Goal: Task Accomplishment & Management: Use online tool/utility

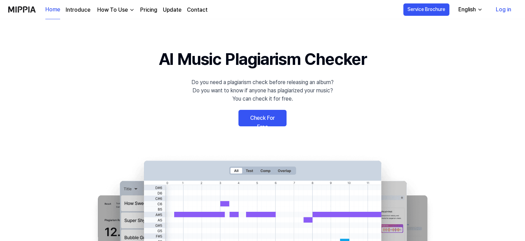
drag, startPoint x: 0, startPoint y: 0, endPoint x: 268, endPoint y: 120, distance: 293.7
click at [268, 120] on link "Check For Free" at bounding box center [262, 118] width 48 height 16
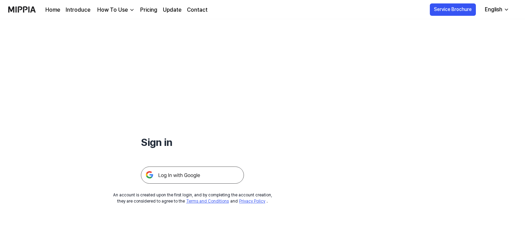
click at [194, 167] on img at bounding box center [192, 175] width 103 height 17
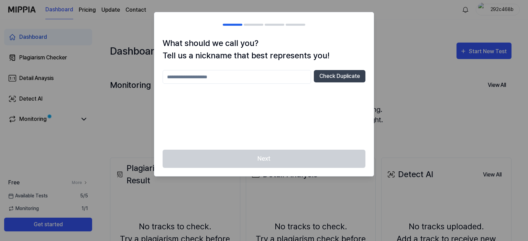
click at [394, 61] on div at bounding box center [264, 120] width 528 height 241
click at [245, 80] on input "text" at bounding box center [237, 77] width 148 height 14
type input "*"
type input "******"
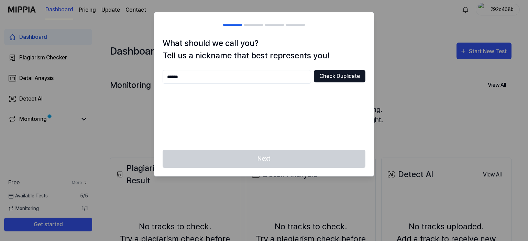
click at [340, 78] on button "Check Duplicate" at bounding box center [340, 76] width 52 height 12
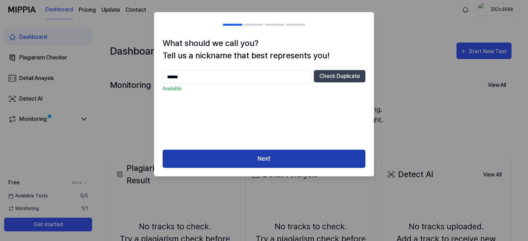
click at [275, 156] on button "Next" at bounding box center [264, 159] width 203 height 18
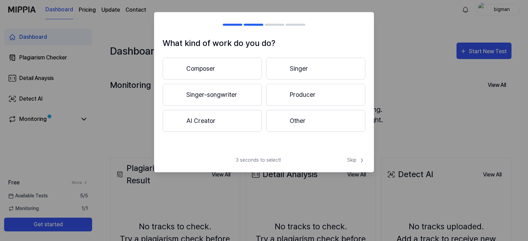
click at [210, 70] on button "Composer" at bounding box center [212, 69] width 99 height 22
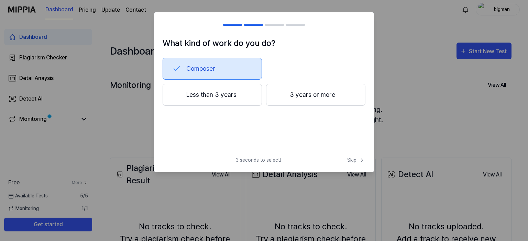
click at [328, 98] on button "3 years or more" at bounding box center [315, 95] width 99 height 22
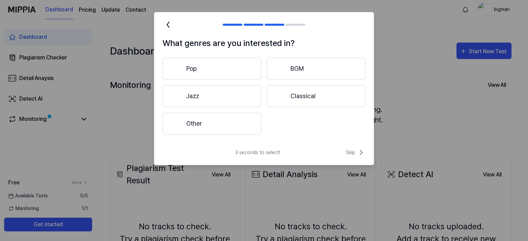
click at [328, 98] on button "Classical" at bounding box center [316, 96] width 99 height 22
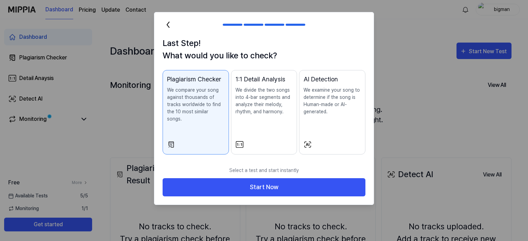
click at [168, 24] on icon at bounding box center [168, 24] width 11 height 11
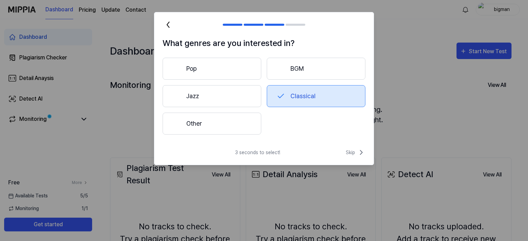
click at [168, 24] on icon at bounding box center [168, 24] width 11 height 11
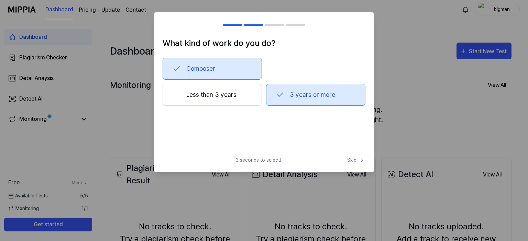
click at [168, 24] on div at bounding box center [167, 25] width 8 height 8
click at [214, 72] on button "Composer" at bounding box center [212, 69] width 99 height 22
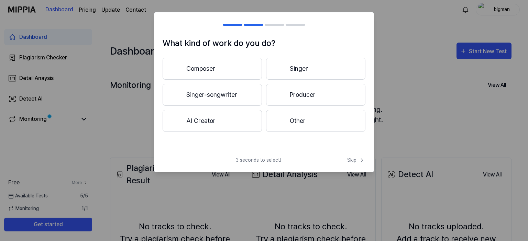
click at [220, 121] on button "AI Creator" at bounding box center [212, 121] width 99 height 22
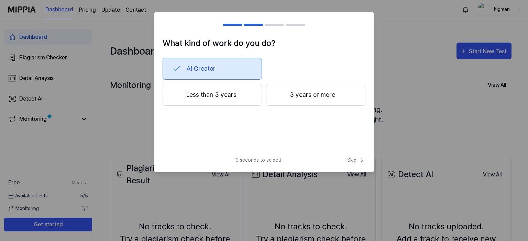
click at [311, 99] on button "3 years or more" at bounding box center [315, 95] width 99 height 22
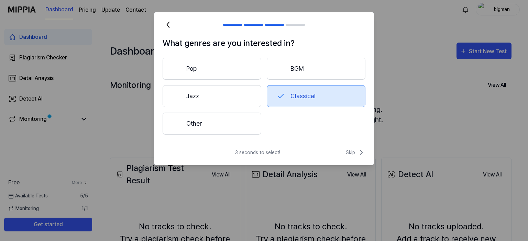
click at [281, 74] on button "BGM" at bounding box center [316, 69] width 99 height 22
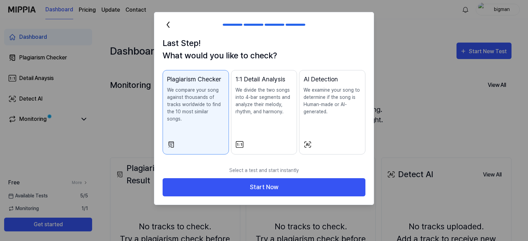
click at [171, 31] on h2 at bounding box center [263, 24] width 219 height 25
click at [170, 27] on icon at bounding box center [168, 24] width 11 height 11
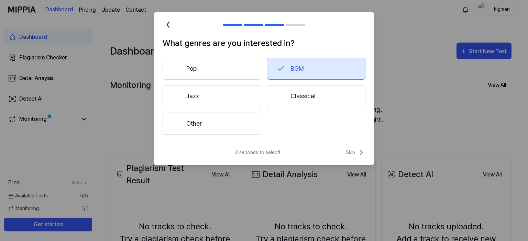
click at [217, 122] on button "Other" at bounding box center [212, 124] width 99 height 22
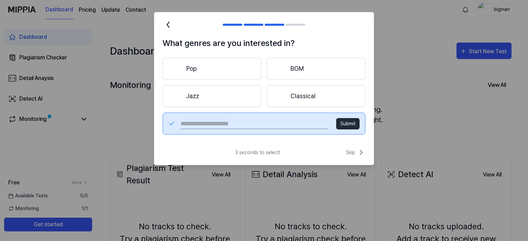
click at [220, 70] on button "Pop" at bounding box center [212, 69] width 99 height 22
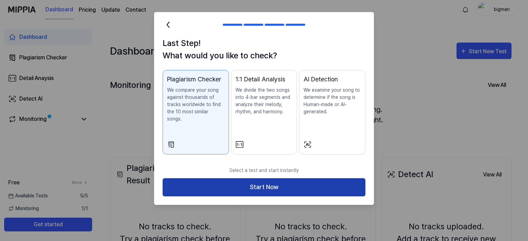
click at [279, 178] on button "Start Now" at bounding box center [264, 187] width 203 height 18
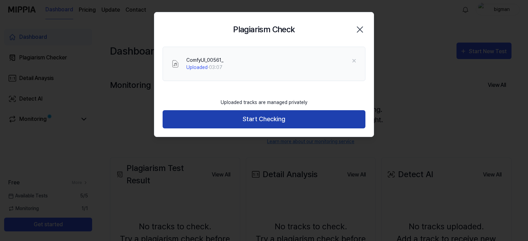
click at [257, 114] on button "Start Checking" at bounding box center [264, 119] width 203 height 18
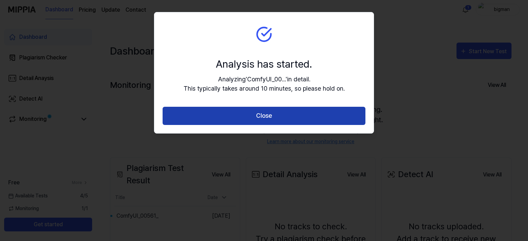
click at [279, 120] on button "Close" at bounding box center [264, 116] width 203 height 18
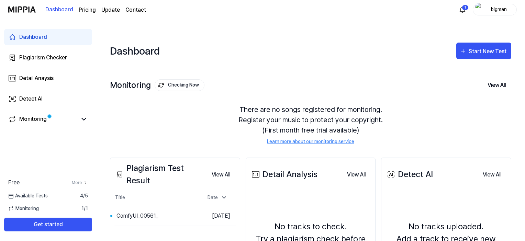
click at [129, 104] on div "There are no songs registered for monitoring. Register your music to protect yo…" at bounding box center [310, 124] width 401 height 57
click at [78, 116] on div "Monitoring" at bounding box center [48, 119] width 80 height 8
click at [51, 118] on link "Monitoring" at bounding box center [42, 119] width 69 height 8
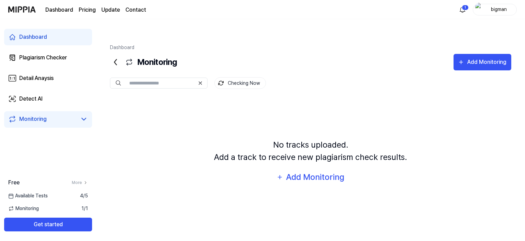
click at [50, 42] on link "Dashboard" at bounding box center [48, 37] width 88 height 16
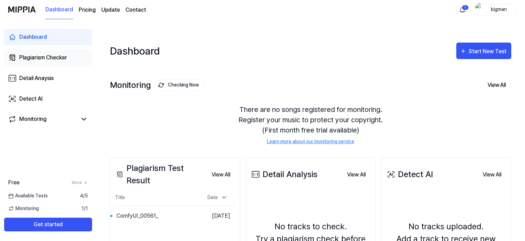
click at [49, 60] on div "Plagiarism Checker" at bounding box center [43, 58] width 48 height 8
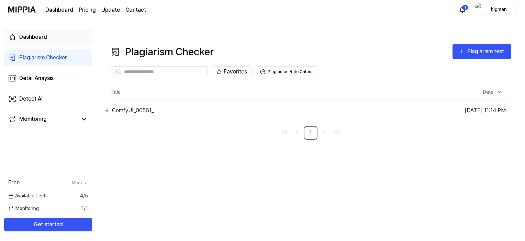
click at [55, 44] on link "Dashboard" at bounding box center [48, 37] width 88 height 16
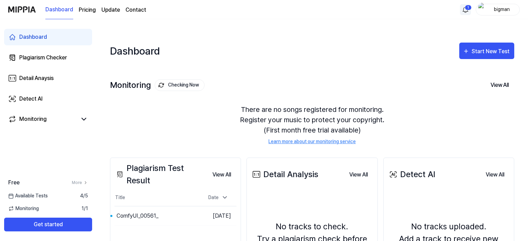
click at [463, 13] on html "**********" at bounding box center [264, 129] width 528 height 258
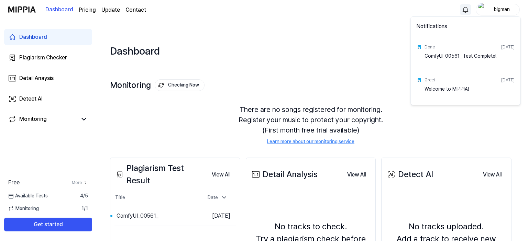
click at [480, 55] on div "ComfyUI_00561_ Test Complete!" at bounding box center [469, 60] width 90 height 14
click at [450, 56] on div "ComfyUI_00561_ Test Complete!" at bounding box center [469, 60] width 90 height 14
click at [424, 48] on div "Done" at bounding box center [429, 47] width 10 height 6
click at [419, 46] on img at bounding box center [418, 46] width 5 height 5
click at [496, 52] on div "Done [DATE]" at bounding box center [469, 47] width 90 height 11
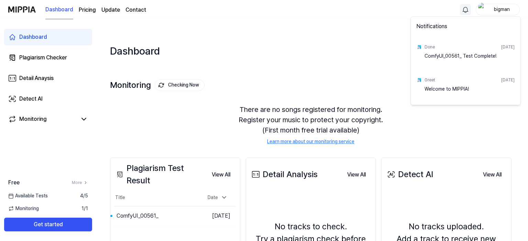
click at [506, 46] on div "[DATE]" at bounding box center [507, 47] width 13 height 6
click at [521, 51] on html "**********" at bounding box center [264, 129] width 528 height 258
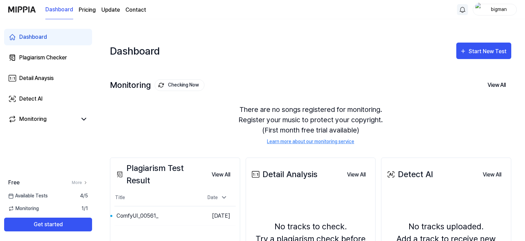
click at [197, 79] on div "Monitoring Checking Now View All Monitoring There are no songs registered for m…" at bounding box center [310, 105] width 401 height 78
click at [46, 54] on div "Plagiarism Checker" at bounding box center [43, 58] width 48 height 8
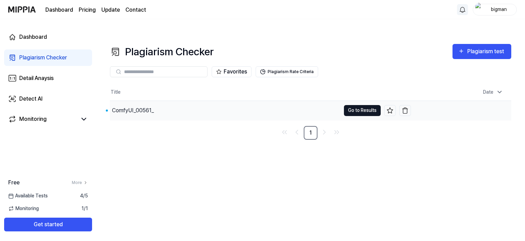
click at [366, 105] on button "Go to Results" at bounding box center [362, 110] width 37 height 11
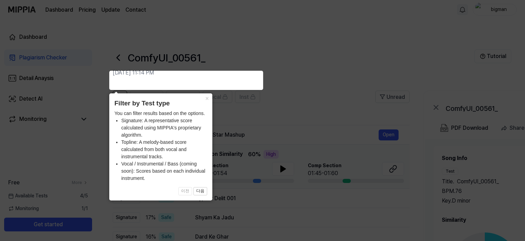
click at [303, 101] on icon at bounding box center [264, 120] width 528 height 241
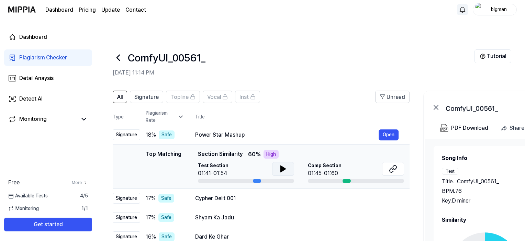
click at [288, 162] on button at bounding box center [283, 169] width 22 height 14
click at [388, 162] on button at bounding box center [393, 169] width 22 height 14
click at [283, 165] on icon at bounding box center [283, 169] width 8 height 8
click at [284, 166] on icon at bounding box center [284, 168] width 1 height 5
click at [381, 193] on button "Open" at bounding box center [389, 198] width 20 height 11
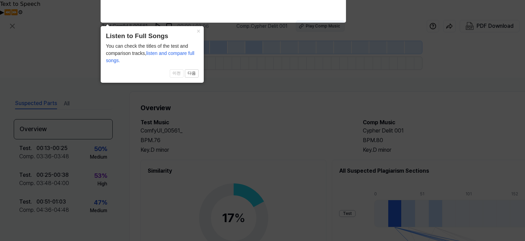
click at [312, 23] on div "Play Comp Music" at bounding box center [323, 26] width 34 height 6
click at [0, 165] on icon at bounding box center [264, 119] width 528 height 245
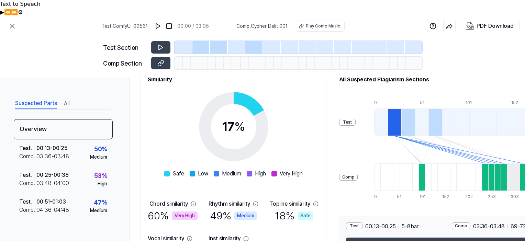
scroll to position [92, 0]
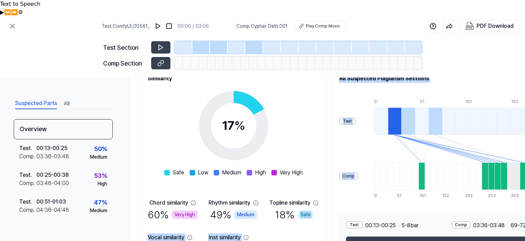
drag, startPoint x: 359, startPoint y: 191, endPoint x: 328, endPoint y: 205, distance: 33.4
click at [328, 205] on div "Similarity 17 % Safe Low Medium High Very High Chord similarity 60 % Very High …" at bounding box center [356, 165] width 431 height 197
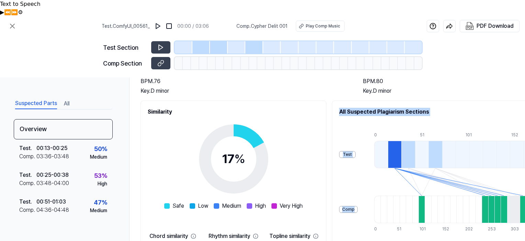
scroll to position [58, 0]
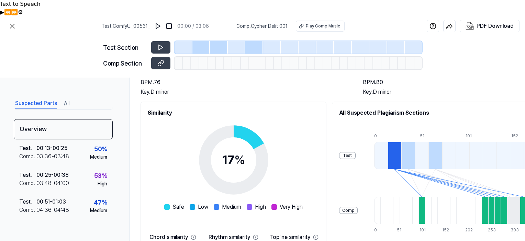
click at [326, 138] on div "Similarity 17 % Safe Low Medium High Very High Chord similarity 60 % Very High …" at bounding box center [234, 200] width 186 height 197
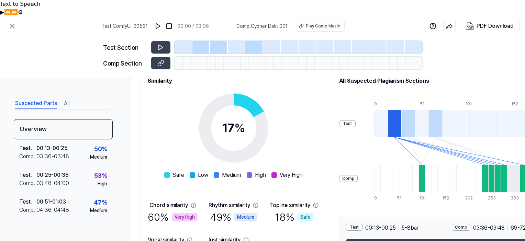
scroll to position [92, 0]
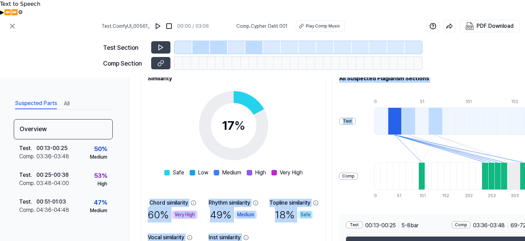
drag, startPoint x: 334, startPoint y: 158, endPoint x: 316, endPoint y: 158, distance: 17.9
click at [316, 158] on div "Similarity 17 % Safe Low Medium High Very High Chord similarity 60 % Very High …" at bounding box center [356, 165] width 431 height 197
click at [326, 155] on div "Similarity 17 % Safe Low Medium High Very High Chord similarity 60 % Very High …" at bounding box center [234, 165] width 186 height 197
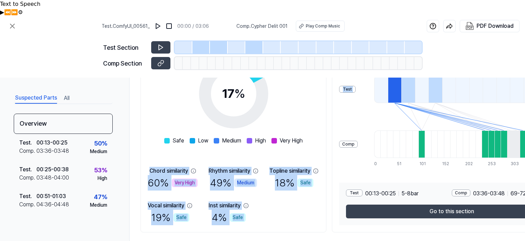
scroll to position [127, 0]
click at [235, 223] on div "Overview Test Music ComfyUI_00561_ BPM. 76 Key. D minor Comp Music Cypher Delit…" at bounding box center [356, 105] width 454 height 277
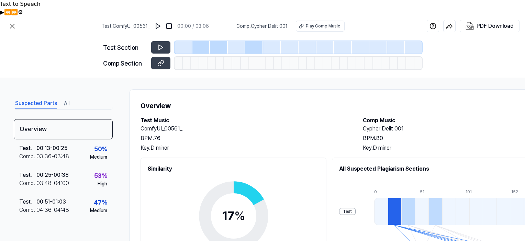
scroll to position [0, 0]
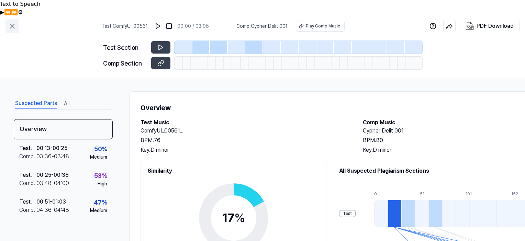
click at [9, 22] on icon at bounding box center [12, 26] width 8 height 8
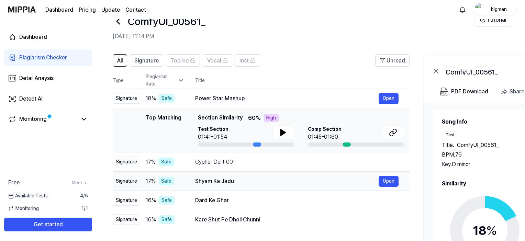
scroll to position [34, 0]
